Goal: Find specific page/section: Find specific page/section

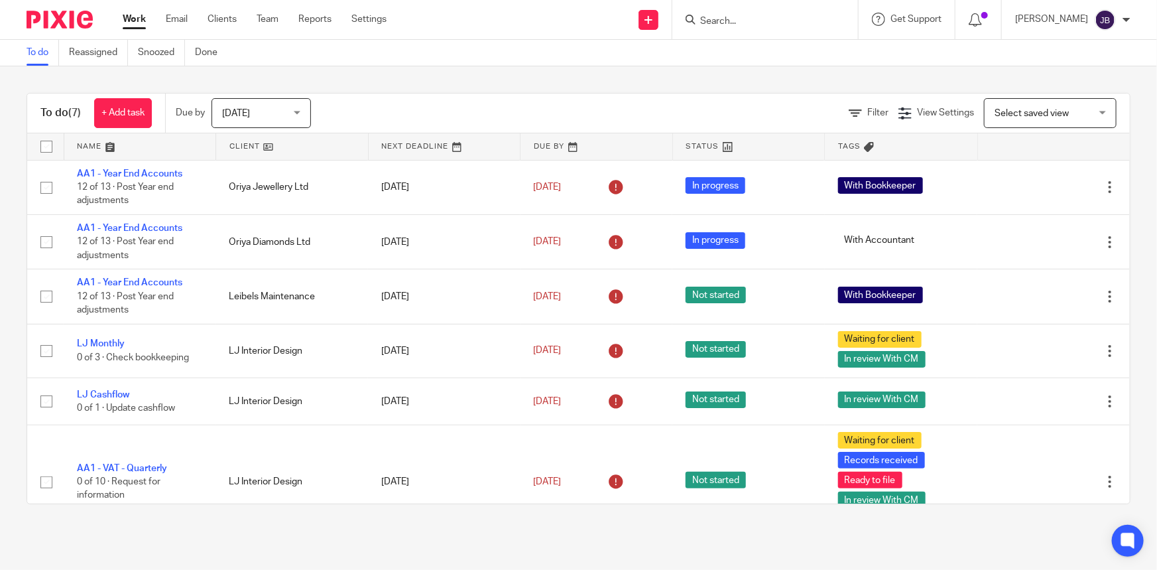
scroll to position [80, 0]
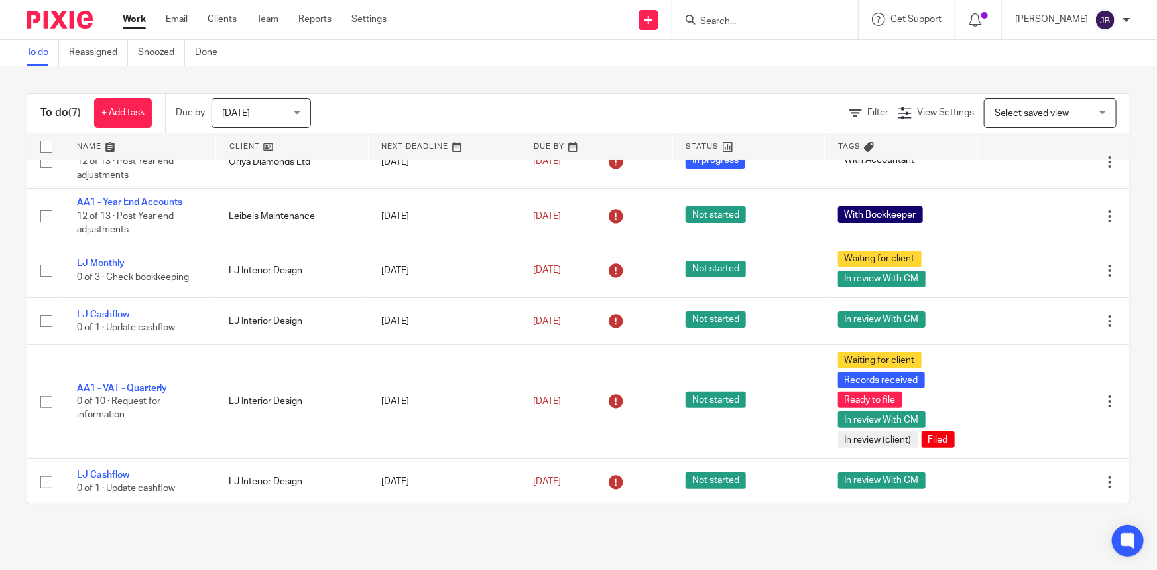
click at [774, 16] on input "Search" at bounding box center [758, 22] width 119 height 12
type input "lj in"
click at [789, 51] on link at bounding box center [792, 57] width 192 height 31
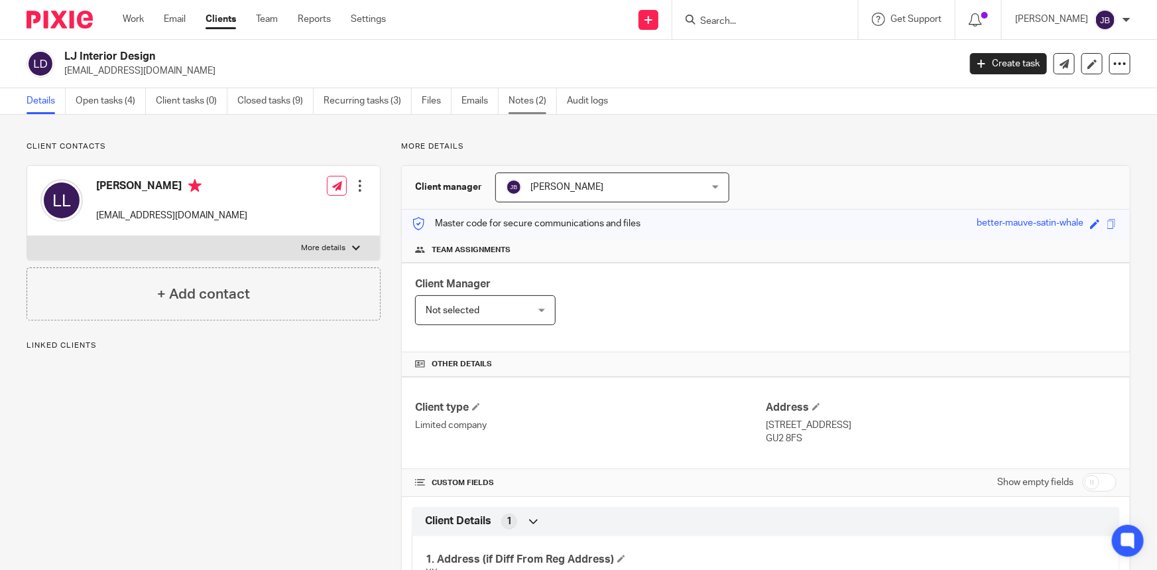
click at [531, 99] on link "Notes (2)" at bounding box center [533, 101] width 48 height 26
